Goal: Task Accomplishment & Management: Use online tool/utility

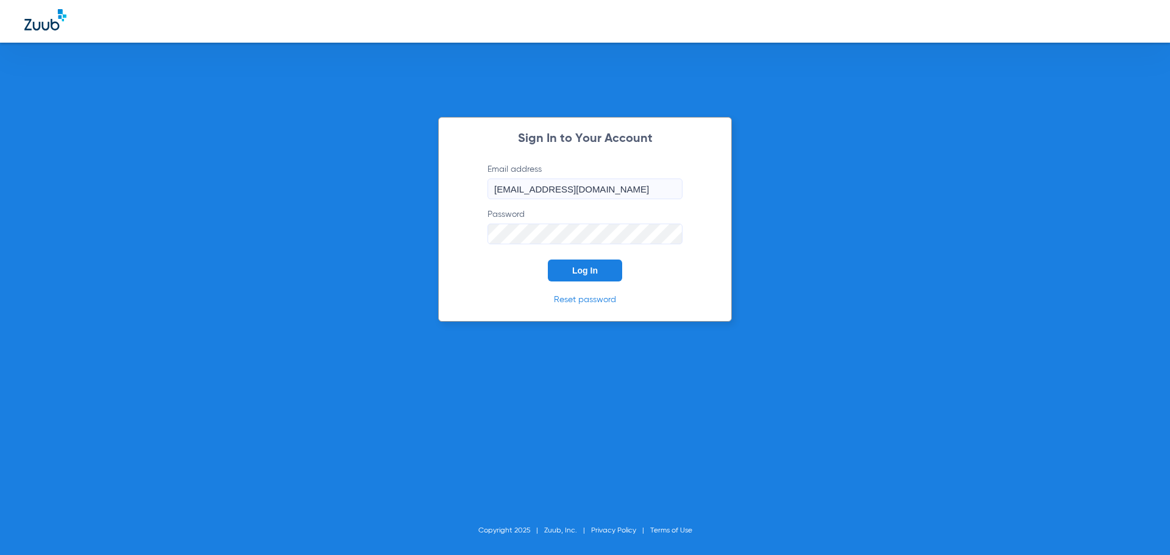
click at [584, 279] on button "Log In" at bounding box center [585, 271] width 74 height 22
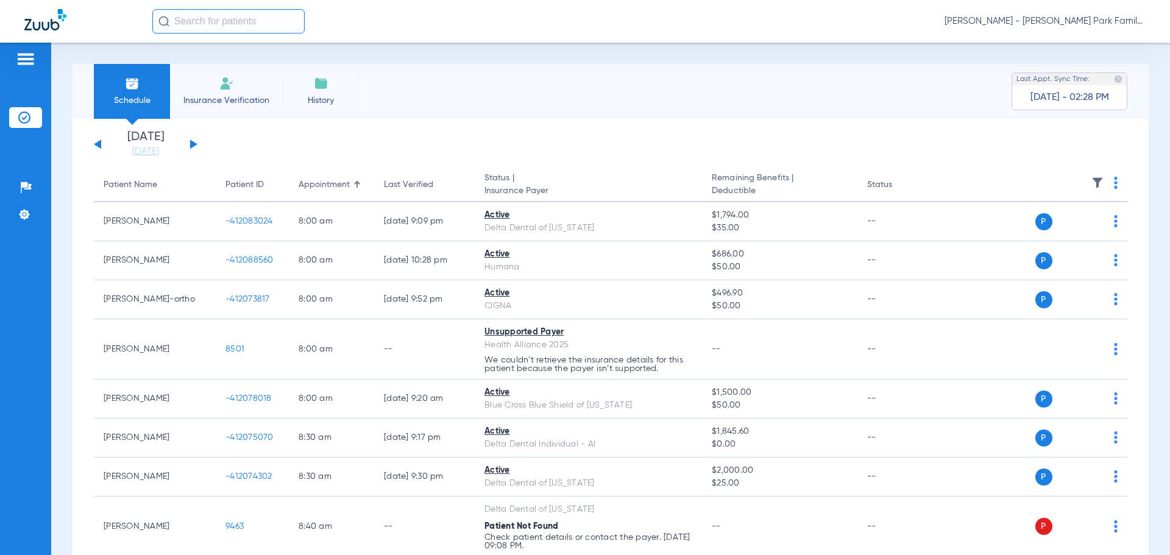
click at [194, 146] on button at bounding box center [193, 144] width 7 height 9
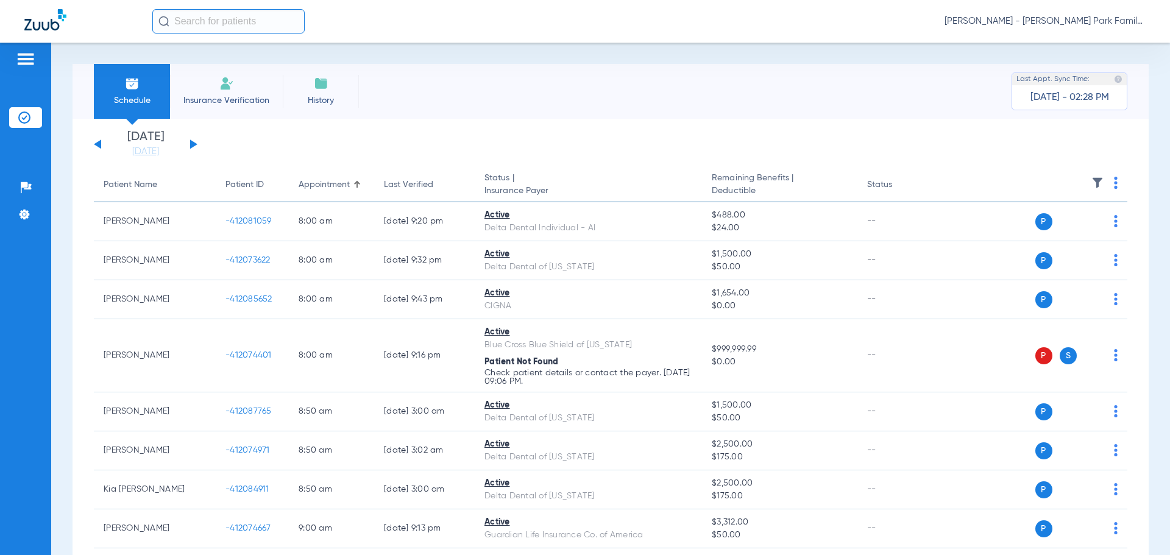
click at [1091, 180] on img at bounding box center [1097, 183] width 12 height 12
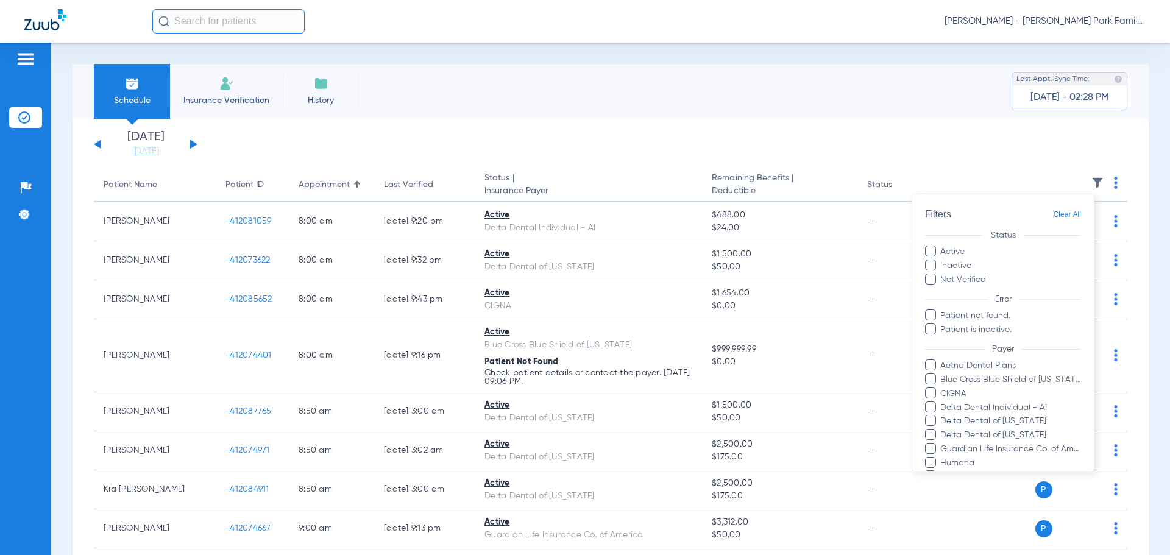
scroll to position [236, 0]
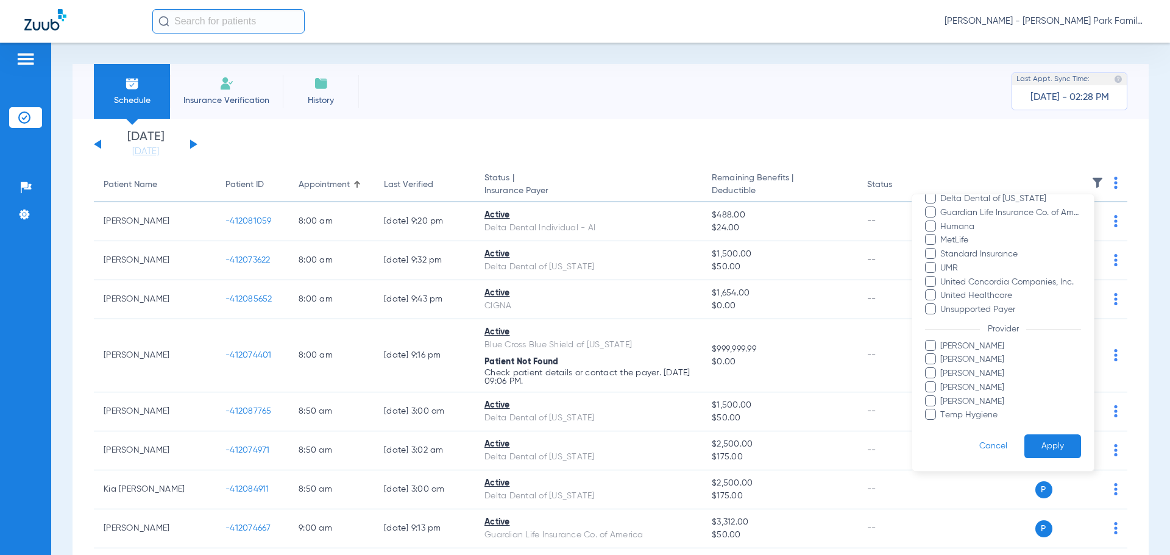
click at [955, 363] on span "[PERSON_NAME]" at bounding box center [1010, 359] width 141 height 13
click at [942, 368] on input "[PERSON_NAME]" at bounding box center [942, 368] width 0 height 0
click at [1038, 441] on button "Apply" at bounding box center [1052, 446] width 57 height 24
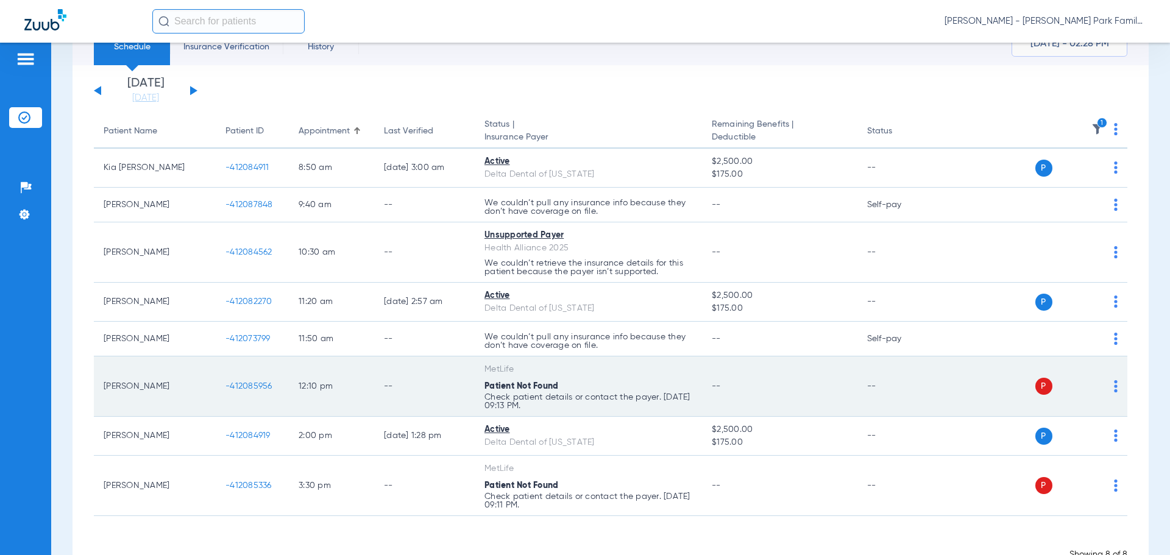
scroll to position [32, 0]
